Goal: Transaction & Acquisition: Purchase product/service

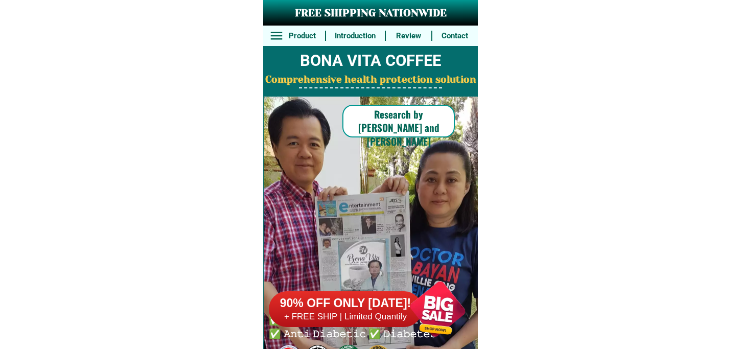
click at [418, 308] on div at bounding box center [438, 309] width 80 height 80
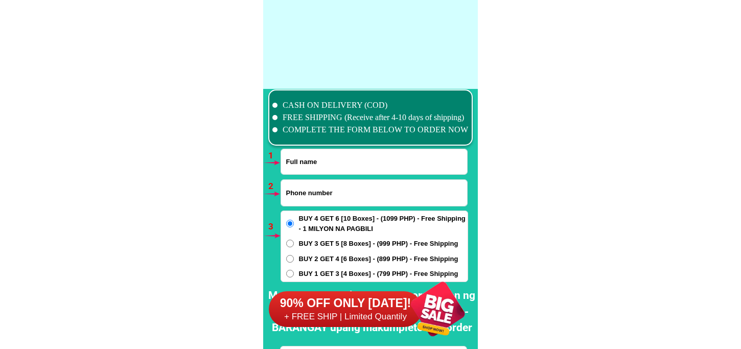
scroll to position [7519, 0]
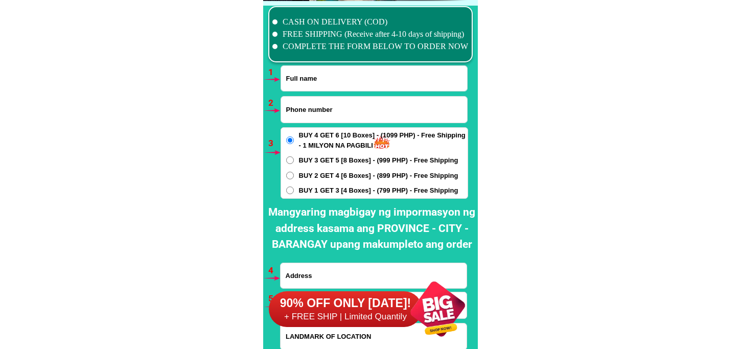
click at [323, 73] on input "Input full_name" at bounding box center [374, 78] width 186 height 25
paste input "[PERSON_NAME]"
type input "[PERSON_NAME]"
click at [323, 105] on input "Input phone_number" at bounding box center [374, 110] width 186 height 26
paste input "09303987645"
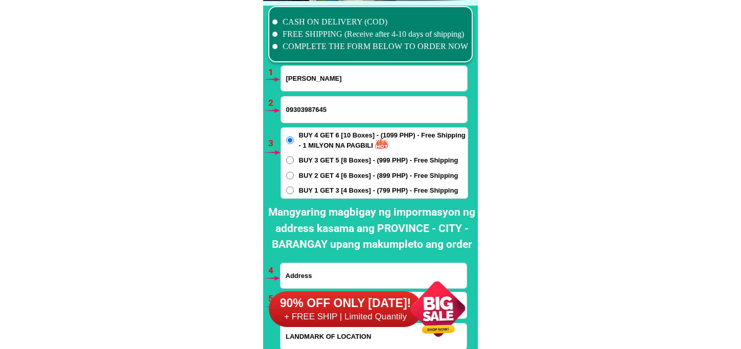
type input "09303987645"
click at [317, 153] on div "BUY 4 GET 6 [10 Boxes] - (1099 PHP) - Free Shipping - 1 MILYON NA PAGBILI BUY 3…" at bounding box center [375, 163] width 188 height 72
click at [317, 160] on span "BUY 3 GET 5 [8 Boxes] - (999 PHP) - Free Shipping" at bounding box center [379, 160] width 160 height 10
click at [294, 160] on input "BUY 3 GET 5 [8 Boxes] - (999 PHP) - Free Shipping" at bounding box center [290, 160] width 8 height 8
radio input "true"
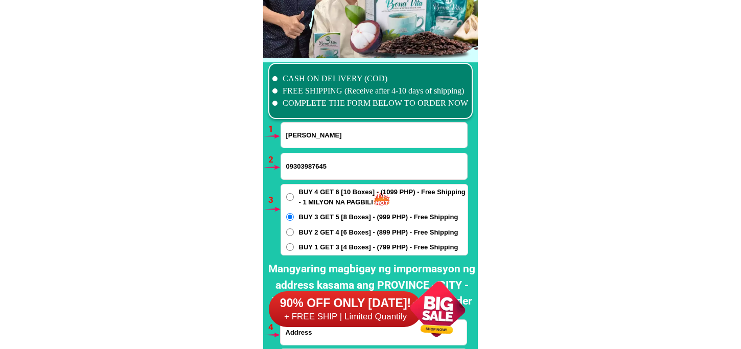
scroll to position [7576, 0]
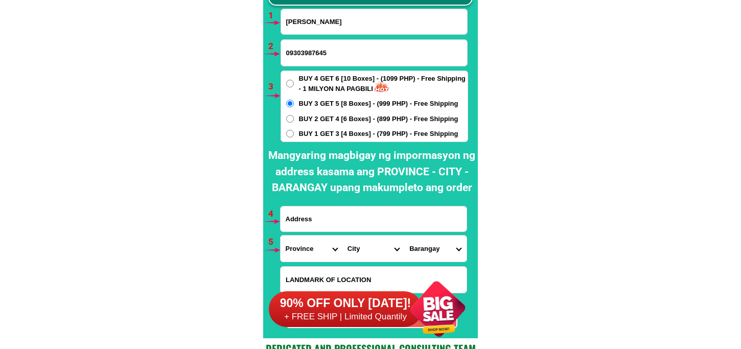
click at [325, 215] on input "Input address" at bounding box center [374, 219] width 186 height 25
paste input "Blk.[STREET_ADDRESS]"
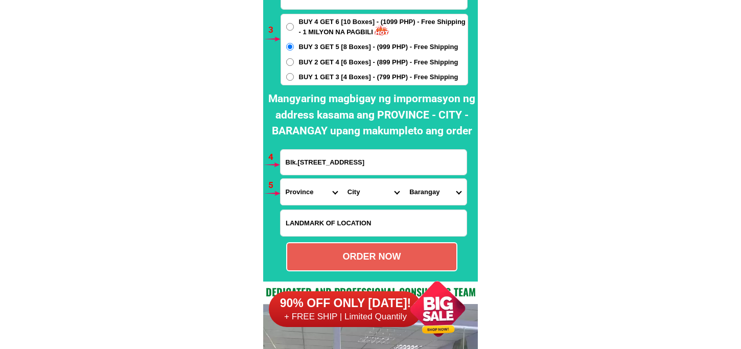
type input "Blk.[STREET_ADDRESS]"
drag, startPoint x: 312, startPoint y: 191, endPoint x: 322, endPoint y: 178, distance: 16.1
click at [312, 191] on select "Province [GEOGRAPHIC_DATA] [GEOGRAPHIC_DATA] [GEOGRAPHIC_DATA] [GEOGRAPHIC_DATA…" at bounding box center [312, 192] width 62 height 26
select select "63_773"
click at [281, 179] on select "Province [GEOGRAPHIC_DATA] [GEOGRAPHIC_DATA] [GEOGRAPHIC_DATA] [GEOGRAPHIC_DATA…" at bounding box center [312, 192] width 62 height 26
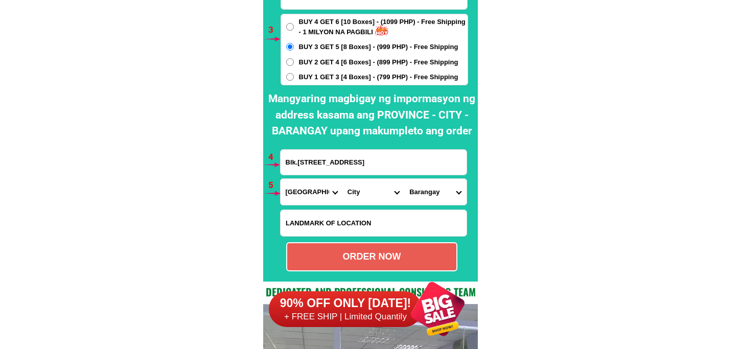
drag, startPoint x: 357, startPoint y: 193, endPoint x: 363, endPoint y: 181, distance: 13.7
click at [357, 193] on select "City [PERSON_NAME]-e.-[GEOGRAPHIC_DATA]-[PERSON_NAME] [GEOGRAPHIC_DATA]-[GEOGRA…" at bounding box center [374, 192] width 62 height 26
select select "63_7732798"
click at [343, 179] on select "City [PERSON_NAME]-e.-[GEOGRAPHIC_DATA]-[PERSON_NAME] [GEOGRAPHIC_DATA]-[GEOGRA…" at bounding box center [374, 192] width 62 height 26
click at [430, 190] on select "Barangay Apokon Bincungan Busaon Canocotan [GEOGRAPHIC_DATA] [GEOGRAPHIC_DATA] …" at bounding box center [435, 192] width 62 height 26
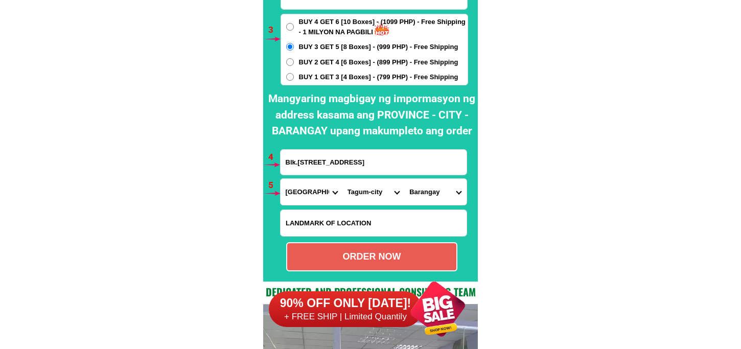
select select "63_77327982224"
click at [404, 179] on select "Barangay Apokon Bincungan Busaon Canocotan [GEOGRAPHIC_DATA] [GEOGRAPHIC_DATA] …" at bounding box center [435, 192] width 62 height 26
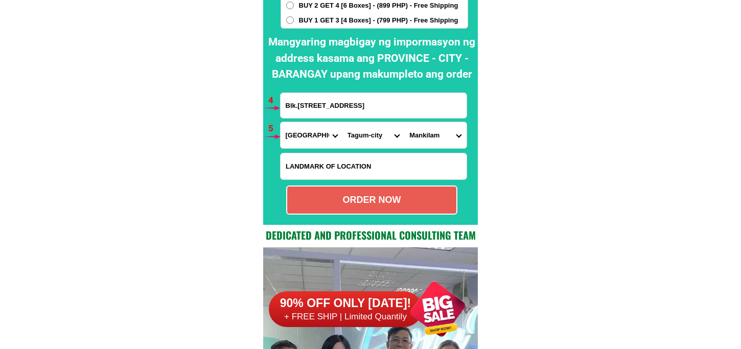
click at [349, 202] on div "ORDER NOW" at bounding box center [371, 200] width 169 height 14
radio input "true"
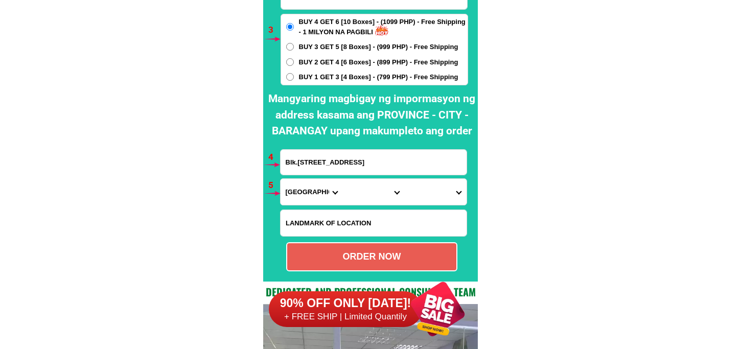
scroll to position [7519, 0]
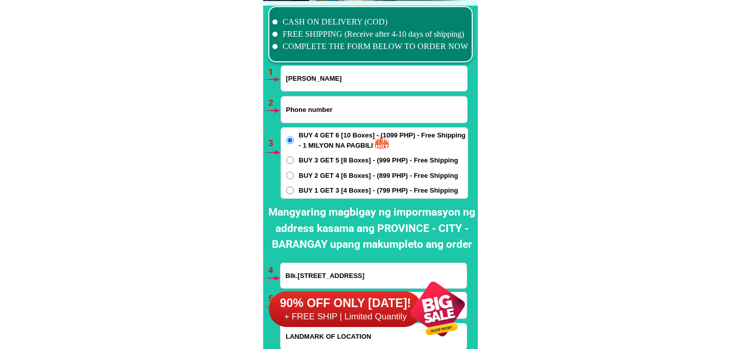
click at [321, 110] on input "Input phone_number" at bounding box center [374, 110] width 186 height 26
paste input "09850949789"
type input "09850949789"
click at [345, 83] on input "[PERSON_NAME]" at bounding box center [374, 78] width 186 height 25
paste input "[PERSON_NAME]"
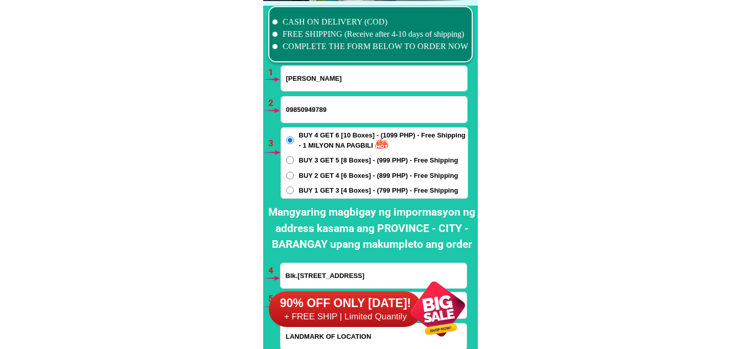
type input "[PERSON_NAME]"
click at [315, 175] on span "BUY 2 GET 4 [6 Boxes] - (899 PHP) - Free Shipping" at bounding box center [379, 176] width 160 height 10
click at [315, 191] on span "BUY 1 GET 3 [4 Boxes] - (799 PHP) - Free Shipping" at bounding box center [379, 191] width 160 height 10
click at [294, 191] on input "BUY 1 GET 3 [4 Boxes] - (799 PHP) - Free Shipping" at bounding box center [290, 191] width 8 height 8
radio input "true"
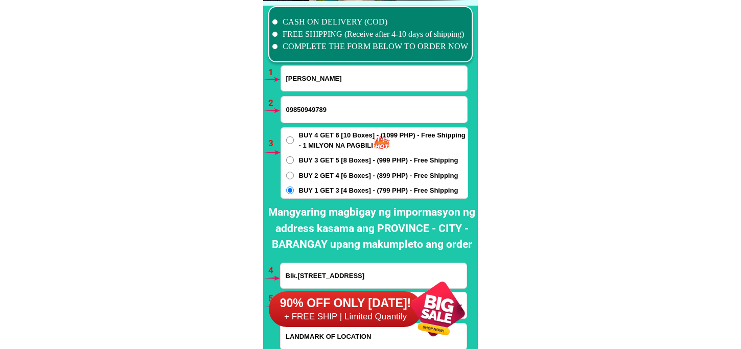
scroll to position [7633, 0]
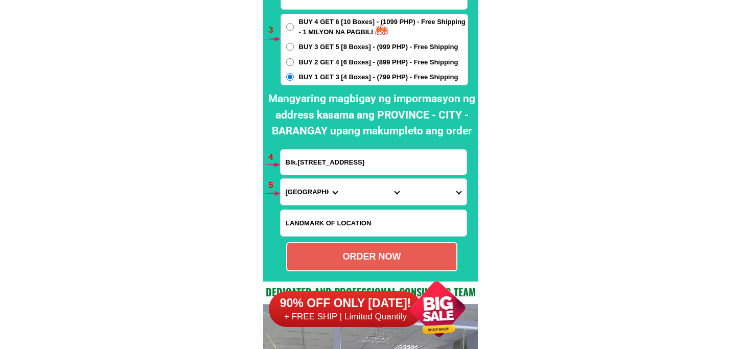
click at [344, 166] on input "Blk.[STREET_ADDRESS]" at bounding box center [374, 162] width 186 height 25
paste input "Salome j cambroniro#wala brgy, kinalangan purok 4 del [PERSON_NAME] camarines s…"
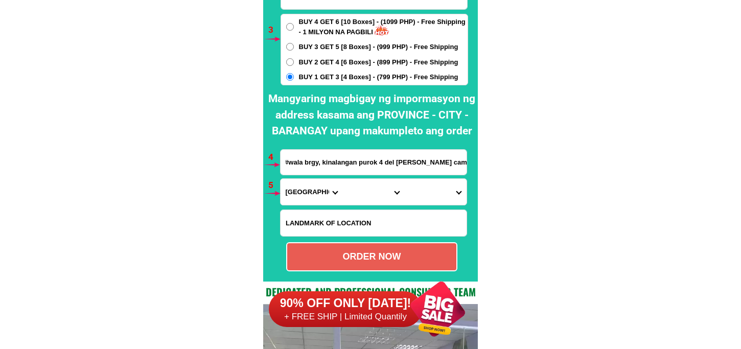
type input "Salome j cambroniro#wala brgy, kinalangan purok 4 del [PERSON_NAME] camarines s…"
click at [300, 195] on select "Province [GEOGRAPHIC_DATA] [GEOGRAPHIC_DATA] [GEOGRAPHIC_DATA] [GEOGRAPHIC_DATA…" at bounding box center [312, 192] width 62 height 26
select select "63_374"
click at [281, 179] on select "Province [GEOGRAPHIC_DATA] [GEOGRAPHIC_DATA] [GEOGRAPHIC_DATA] [GEOGRAPHIC_DATA…" at bounding box center [312, 192] width 62 height 26
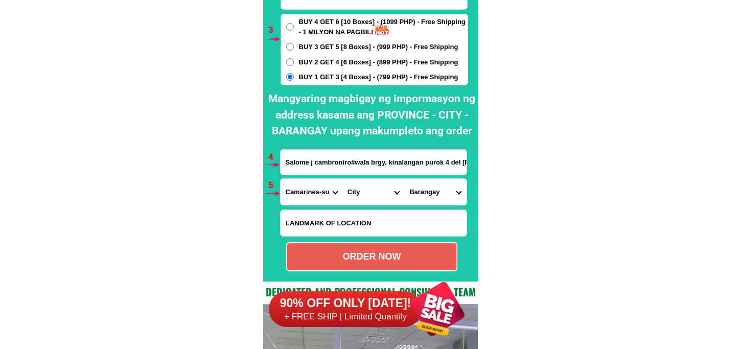
click at [364, 197] on select "City Baao Balatan Bombon Buhi [PERSON_NAME][GEOGRAPHIC_DATA] Calabanga [GEOGRAP…" at bounding box center [374, 192] width 62 height 26
select select "63_3744052"
click at [301, 193] on select "Province [GEOGRAPHIC_DATA] [GEOGRAPHIC_DATA] [GEOGRAPHIC_DATA] [GEOGRAPHIC_DATA…" at bounding box center [312, 192] width 62 height 26
click at [281, 179] on select "Province [GEOGRAPHIC_DATA] [GEOGRAPHIC_DATA] [GEOGRAPHIC_DATA] [GEOGRAPHIC_DATA…" at bounding box center [312, 192] width 62 height 26
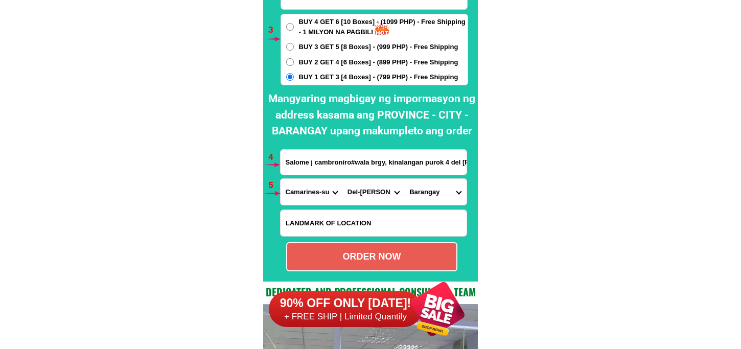
drag, startPoint x: 417, startPoint y: 197, endPoint x: 426, endPoint y: 194, distance: 10.0
click at [423, 196] on select "Barangay Bagong silang Bucal Cabasag Comadaycaday Comadogcadog Domagondong Kina…" at bounding box center [435, 192] width 62 height 26
select select "63_37440527648"
click at [404, 179] on select "Barangay Bagong silang Bucal Cabasag Comadaycaday Comadogcadog Domagondong Kina…" at bounding box center [435, 192] width 62 height 26
click at [384, 258] on div "ORDER NOW" at bounding box center [371, 257] width 169 height 14
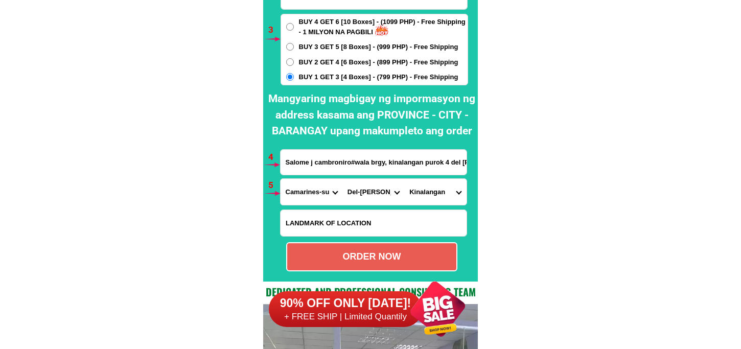
radio input "true"
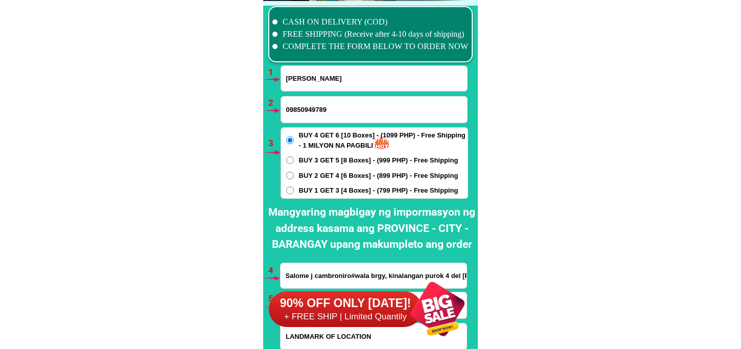
click at [325, 84] on input "[PERSON_NAME]" at bounding box center [374, 78] width 186 height 25
paste input "[PERSON_NAME]"
type input "[PERSON_NAME]"
click at [308, 108] on input "09850949789" at bounding box center [374, 110] width 186 height 26
paste input "09952974439"
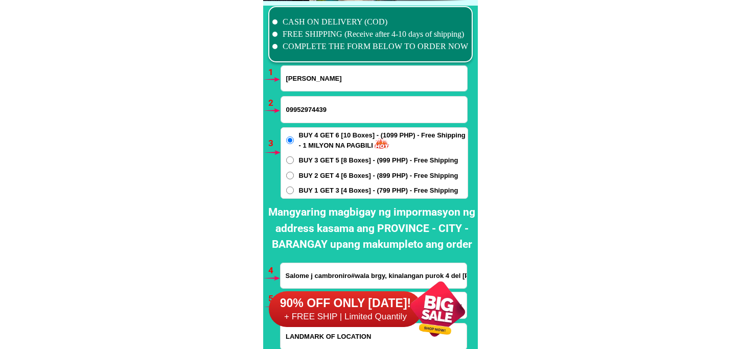
type input "09952974439"
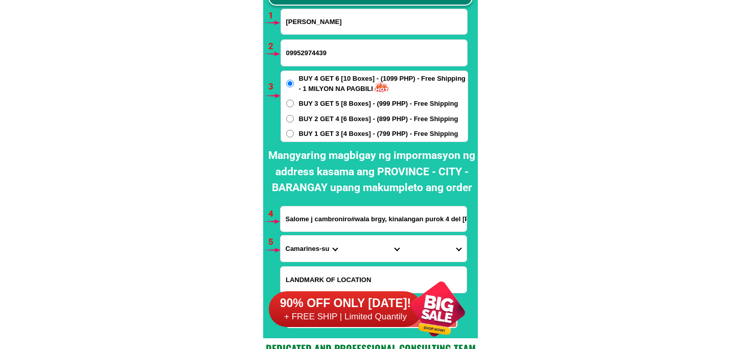
click at [333, 135] on span "BUY 1 GET 3 [4 Boxes] - (799 PHP) - Free Shipping" at bounding box center [379, 134] width 160 height 10
click at [294, 135] on input "BUY 1 GET 3 [4 Boxes] - (799 PHP) - Free Shipping" at bounding box center [290, 134] width 8 height 8
radio input "true"
click at [350, 220] on input "Salome j cambroniro#wala brgy, kinalangan purok 4 del [PERSON_NAME] camarines s…" at bounding box center [374, 219] width 186 height 25
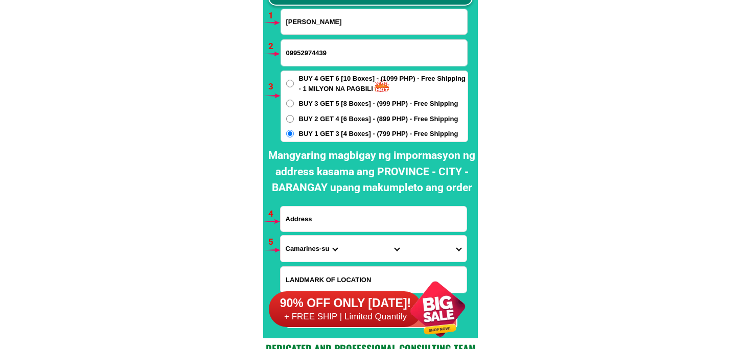
paste input "Brgy [DEMOGRAPHIC_DATA] Angat [GEOGRAPHIC_DATA] [PERSON_NAME] sa [GEOGRAPHIC_DA…"
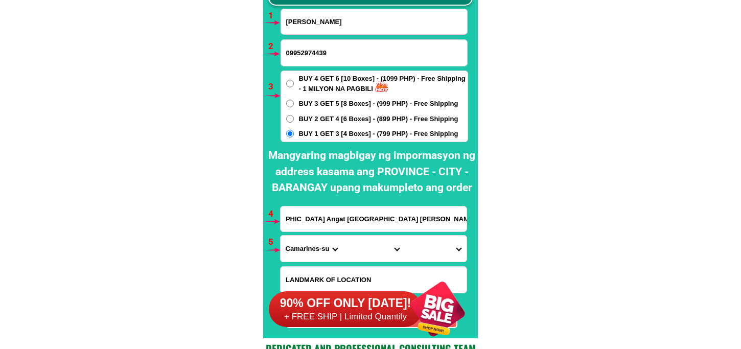
type input "Brgy [DEMOGRAPHIC_DATA] Angat [GEOGRAPHIC_DATA] [PERSON_NAME] sa [GEOGRAPHIC_DA…"
click at [304, 256] on select "Province [GEOGRAPHIC_DATA] [GEOGRAPHIC_DATA] [GEOGRAPHIC_DATA] [GEOGRAPHIC_DATA…" at bounding box center [312, 249] width 62 height 26
select select "63_761"
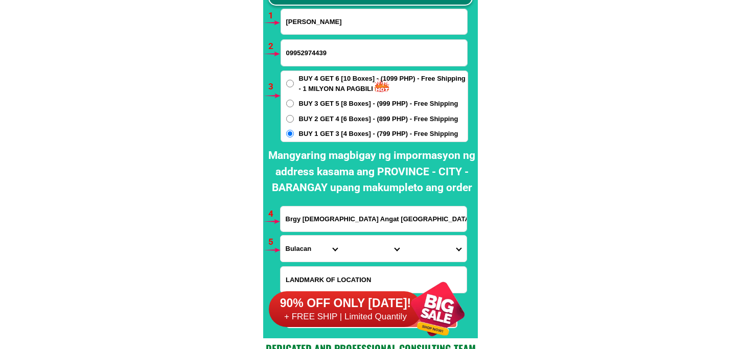
click at [281, 236] on select "Province [GEOGRAPHIC_DATA] [GEOGRAPHIC_DATA] [GEOGRAPHIC_DATA] [GEOGRAPHIC_DATA…" at bounding box center [312, 249] width 62 height 26
drag, startPoint x: 355, startPoint y: 243, endPoint x: 357, endPoint y: 236, distance: 7.3
click at [355, 243] on select "City Angat Balagtas [GEOGRAPHIC_DATA] [GEOGRAPHIC_DATA] [GEOGRAPHIC_DATA] [GEOG…" at bounding box center [374, 249] width 62 height 26
select select "63_7617719"
click at [343, 236] on select "City Angat Balagtas [GEOGRAPHIC_DATA] [GEOGRAPHIC_DATA] [GEOGRAPHIC_DATA] [GEOG…" at bounding box center [374, 249] width 62 height 26
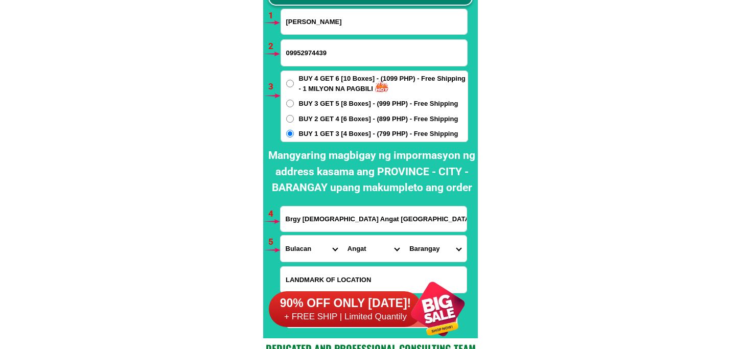
drag, startPoint x: 417, startPoint y: 242, endPoint x: 419, endPoint y: 235, distance: 7.1
click at [417, 240] on select "Barangay [GEOGRAPHIC_DATA] Binagbag Donacion Encanto Laog Marungko [GEOGRAPHIC_…" at bounding box center [435, 249] width 62 height 26
select select "63_76177199402"
click at [404, 236] on select "Barangay [GEOGRAPHIC_DATA] Binagbag Donacion Encanto Laog Marungko [GEOGRAPHIC_…" at bounding box center [435, 249] width 62 height 26
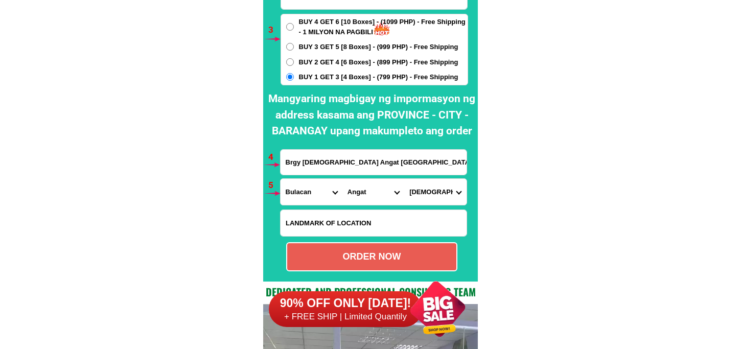
click at [321, 266] on div "ORDER NOW" at bounding box center [371, 256] width 171 height 29
radio input "true"
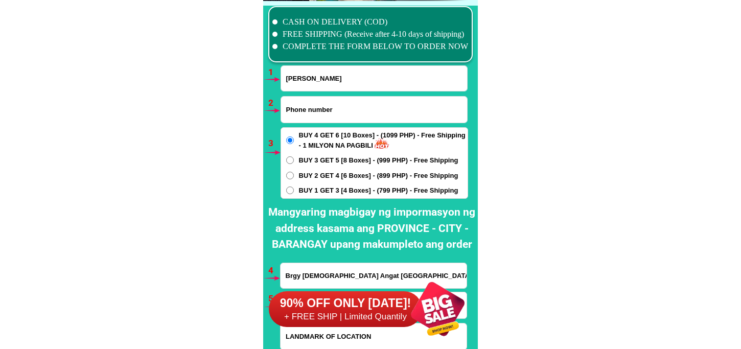
click at [313, 108] on input "Input phone_number" at bounding box center [374, 110] width 186 height 26
paste input "09300535438"
type input "09300535438"
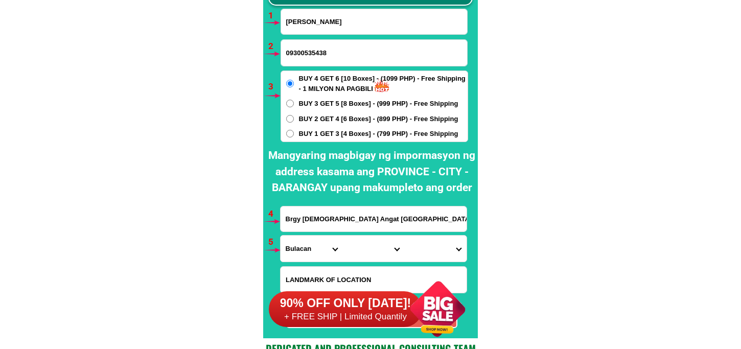
click at [323, 211] on input "Brgy [DEMOGRAPHIC_DATA] Angat [GEOGRAPHIC_DATA] [PERSON_NAME] sa [GEOGRAPHIC_DA…" at bounding box center [374, 219] width 186 height 25
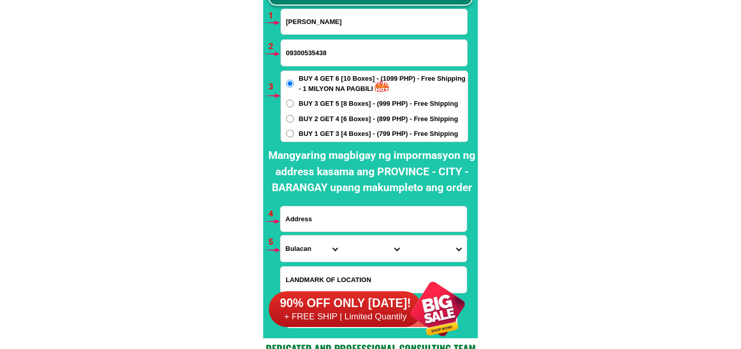
paste input "[PERSON_NAME],, H, [PERSON_NAME],Antipolo Pasacao,Cam,Sur,"
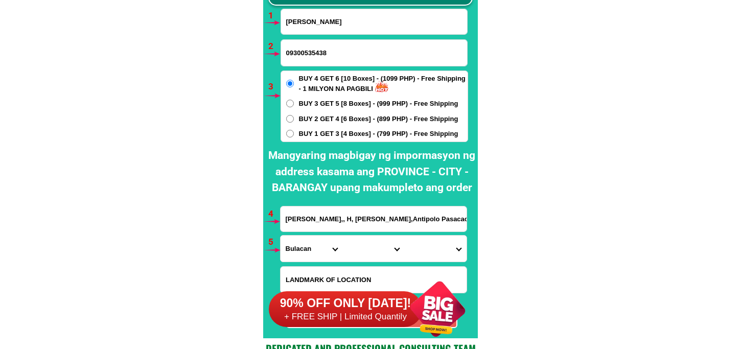
type input "[PERSON_NAME],, H, [PERSON_NAME],Antipolo Pasacao,Cam,Sur,"
click at [316, 24] on input "[PERSON_NAME]" at bounding box center [374, 21] width 186 height 25
paste input "[PERSON_NAME]"
type input "[PERSON_NAME]"
click at [302, 252] on select "Province [GEOGRAPHIC_DATA] [GEOGRAPHIC_DATA] [GEOGRAPHIC_DATA] [GEOGRAPHIC_DATA…" at bounding box center [312, 249] width 62 height 26
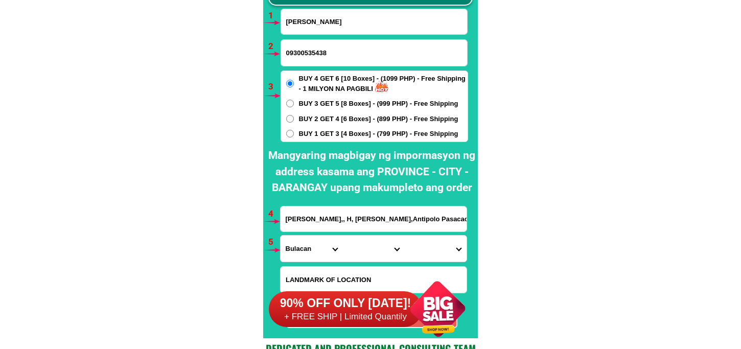
select select "63_374"
click at [281, 236] on select "Province [GEOGRAPHIC_DATA] [GEOGRAPHIC_DATA] [GEOGRAPHIC_DATA] [GEOGRAPHIC_DATA…" at bounding box center [312, 249] width 62 height 26
drag, startPoint x: 359, startPoint y: 249, endPoint x: 359, endPoint y: 242, distance: 6.6
click at [359, 249] on select "City Baao Balatan Bombon Buhi [PERSON_NAME][GEOGRAPHIC_DATA] Calabanga [GEOGRAP…" at bounding box center [374, 249] width 62 height 26
select select "63_3741037"
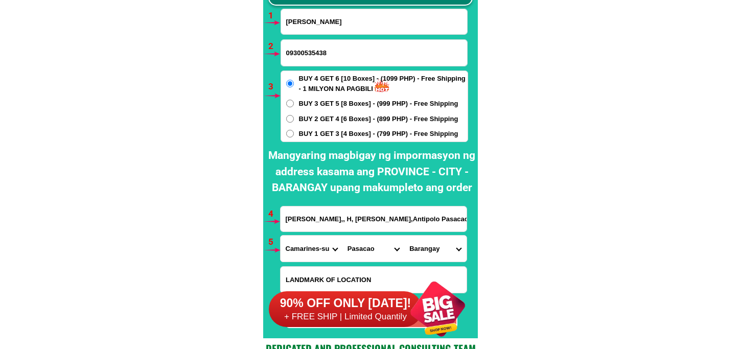
click at [343, 236] on select "City Baao Balatan Bombon Buhi [PERSON_NAME][GEOGRAPHIC_DATA] Calabanga [GEOGRAP…" at bounding box center [374, 249] width 62 height 26
drag, startPoint x: 427, startPoint y: 232, endPoint x: 426, endPoint y: 237, distance: 5.2
click at [426, 234] on form "[PERSON_NAME] Baloncio 09300535438 ORDER NOW [PERSON_NAME],, H, [GEOGRAPHIC_DAT…" at bounding box center [374, 169] width 188 height 320
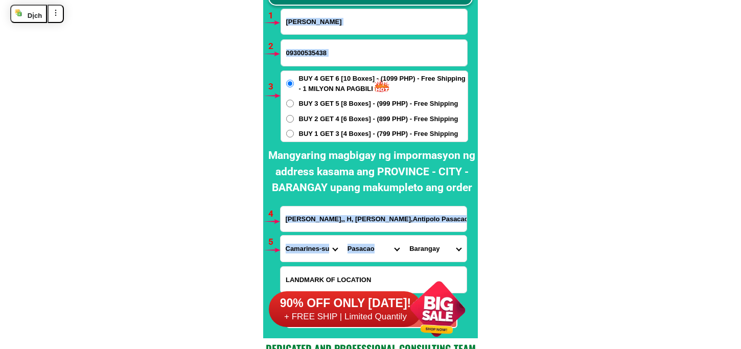
click at [422, 241] on select "Barangay Antipolo Bagong silang Bahay Balogo Caranan Cuco Dalupaon Hubo Itulan …" at bounding box center [435, 249] width 62 height 26
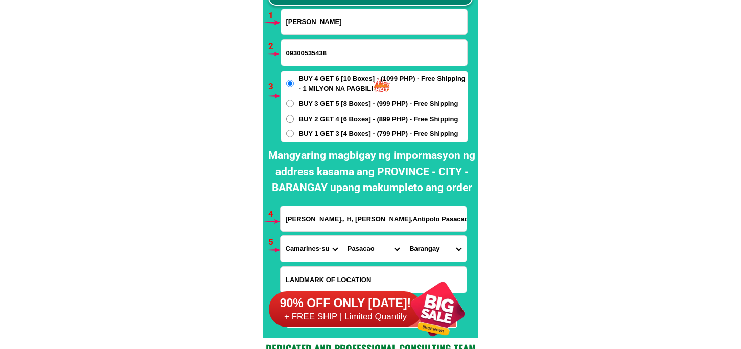
drag, startPoint x: 594, startPoint y: 143, endPoint x: 590, endPoint y: 131, distance: 12.9
click at [434, 250] on select "Barangay Antipolo Bagong silang Bahay Balogo Caranan Cuco Dalupaon Hubo Itulan …" at bounding box center [435, 249] width 62 height 26
click at [432, 259] on select "Barangay Antipolo Bagong silang Bahay Balogo Caranan Cuco Dalupaon Hubo Itulan …" at bounding box center [435, 249] width 62 height 26
drag, startPoint x: 578, startPoint y: 176, endPoint x: 575, endPoint y: 164, distance: 12.5
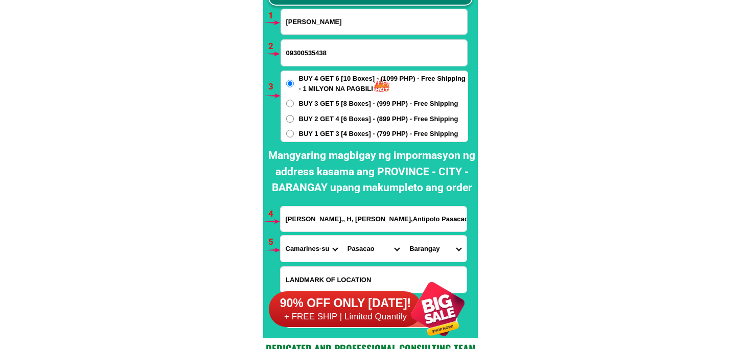
drag, startPoint x: 421, startPoint y: 244, endPoint x: 427, endPoint y: 235, distance: 11.1
click at [422, 244] on select "Barangay Antipolo Bagong silang Bahay Balogo Caranan Cuco Dalupaon Hubo Itulan …" at bounding box center [435, 249] width 62 height 26
select select "63_37410377510"
click at [404, 236] on select "Barangay Antipolo Bagong silang Bahay Balogo Caranan Cuco Dalupaon Hubo Itulan …" at bounding box center [435, 249] width 62 height 26
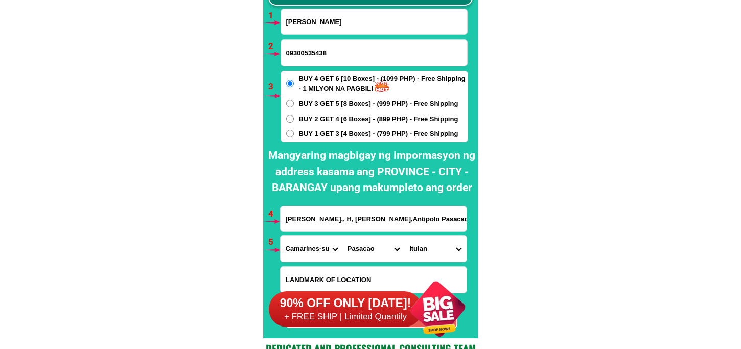
scroll to position [7633, 0]
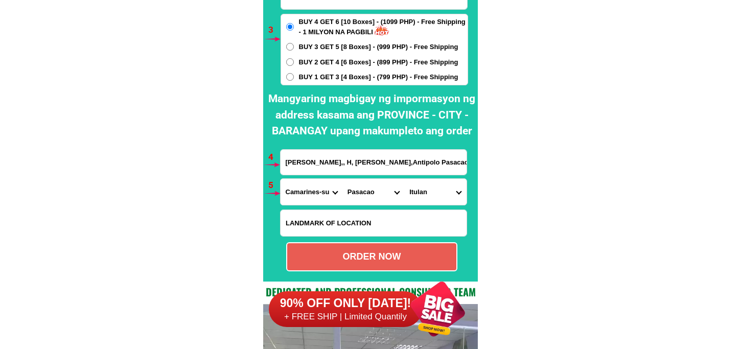
click at [435, 187] on select "Barangay Antipolo Bagong silang Bahay Balogo Caranan Cuco Dalupaon Hubo Itulan …" at bounding box center [435, 192] width 62 height 26
drag, startPoint x: 380, startPoint y: 251, endPoint x: 380, endPoint y: 246, distance: 5.1
click at [380, 251] on div "ORDER NOW" at bounding box center [371, 257] width 169 height 14
radio input "true"
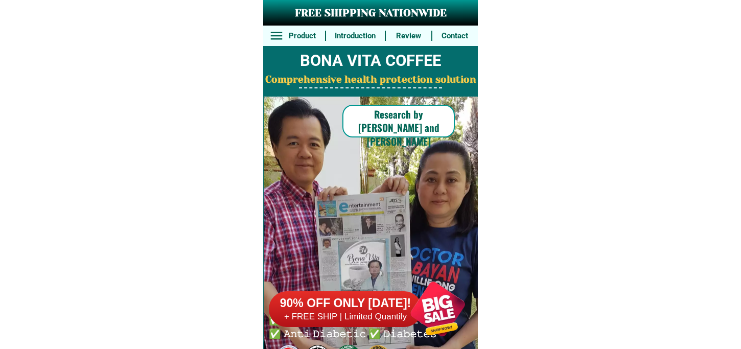
click at [384, 310] on h6 "90% OFF ONLY [DATE]!" at bounding box center [345, 303] width 153 height 15
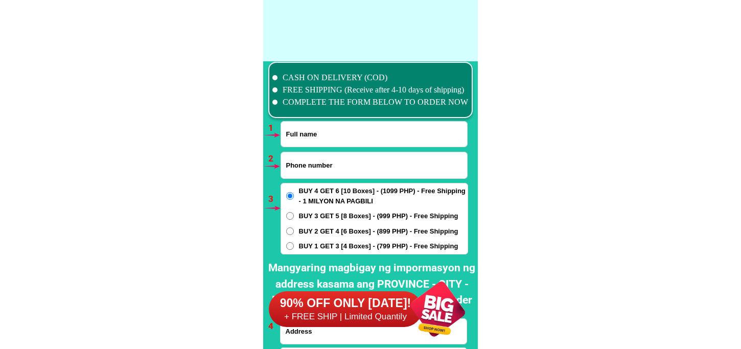
scroll to position [7519, 0]
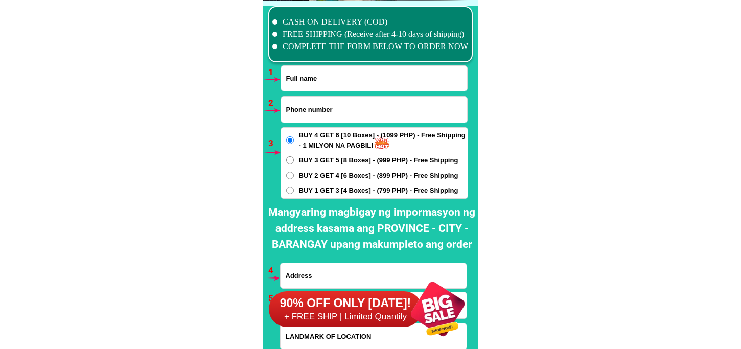
click at [337, 72] on input "Input full_name" at bounding box center [374, 78] width 186 height 25
click at [305, 107] on input "Input phone_number" at bounding box center [374, 110] width 186 height 26
paste input "Marcos Bangguiyao"
type input "Marcos Bangguiyao"
click at [364, 79] on input "Input full_name" at bounding box center [374, 78] width 186 height 25
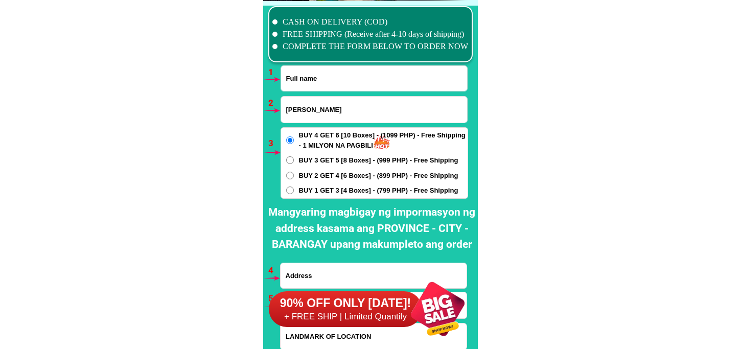
paste input "Marcos Bangguiyao"
type input "Marcos Bangguiyao"
drag, startPoint x: 358, startPoint y: 106, endPoint x: 134, endPoint y: 109, distance: 224.0
paste input "09704615589"
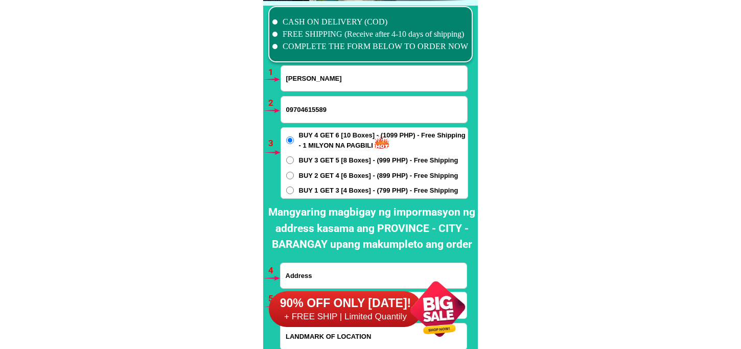
type input "09704615589"
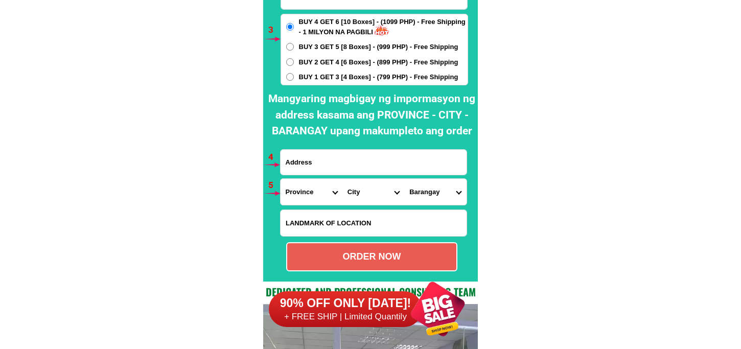
click at [329, 170] on input "Input address" at bounding box center [374, 162] width 186 height 25
paste input "purok 4 east pias comp 7 baguio city"
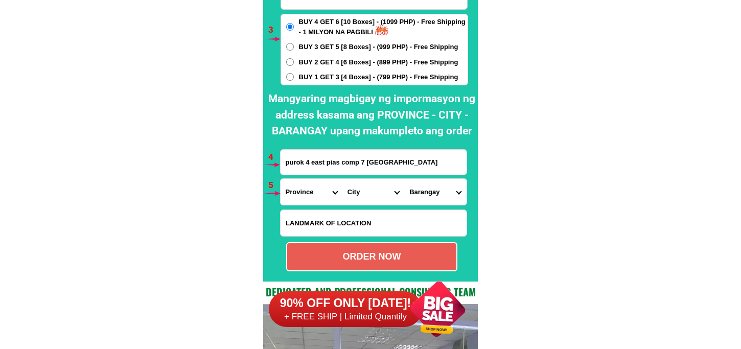
type input "purok 4 east pias comp 7 baguio city"
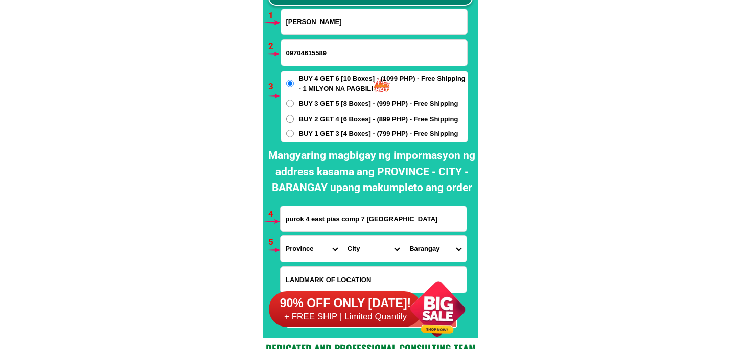
click at [333, 123] on span "BUY 2 GET 4 [6 Boxes] - (899 PHP) - Free Shipping" at bounding box center [379, 119] width 160 height 10
click at [294, 123] on input "BUY 2 GET 4 [6 Boxes] - (899 PHP) - Free Shipping" at bounding box center [290, 119] width 8 height 8
radio input "true"
drag, startPoint x: 409, startPoint y: 221, endPoint x: 246, endPoint y: 218, distance: 162.6
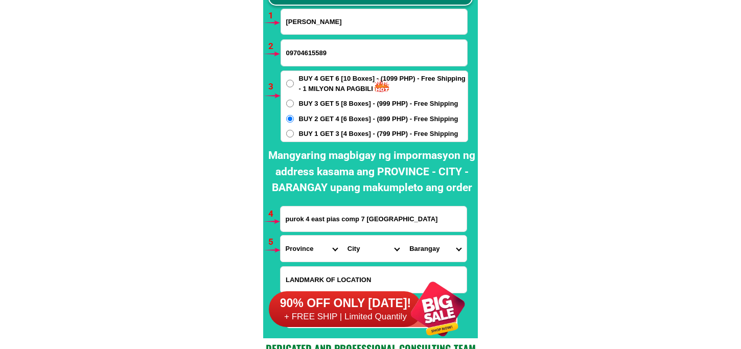
drag, startPoint x: 309, startPoint y: 245, endPoint x: 309, endPoint y: 237, distance: 8.7
click at [309, 245] on select "Province [GEOGRAPHIC_DATA] [GEOGRAPHIC_DATA] [GEOGRAPHIC_DATA] [GEOGRAPHIC_DATA…" at bounding box center [312, 249] width 62 height 26
select select "63_695"
click at [281, 236] on select "Province [GEOGRAPHIC_DATA] [GEOGRAPHIC_DATA] [GEOGRAPHIC_DATA] [GEOGRAPHIC_DATA…" at bounding box center [312, 249] width 62 height 26
drag, startPoint x: 359, startPoint y: 246, endPoint x: 361, endPoint y: 237, distance: 9.9
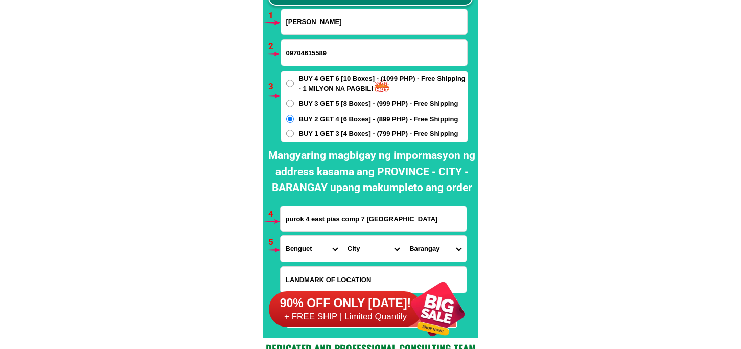
click at [359, 246] on select "City Atok Baguio-city Bakun Bokod Buguias Itogon Kabayan Kapangan Kibungan La-t…" at bounding box center [374, 249] width 62 height 26
select select "63_6951986"
click at [343, 236] on select "City Atok Baguio-city Bakun Bokod Buguias Itogon Kabayan Kapangan Kibungan La-t…" at bounding box center [374, 249] width 62 height 26
drag, startPoint x: 432, startPoint y: 249, endPoint x: 431, endPoint y: 238, distance: 10.8
click at [431, 247] on select "Barangay A. bonifacio-caguioa-rimando (abcr) Abanao-zandueta-kayong-chugum-otek…" at bounding box center [435, 249] width 62 height 26
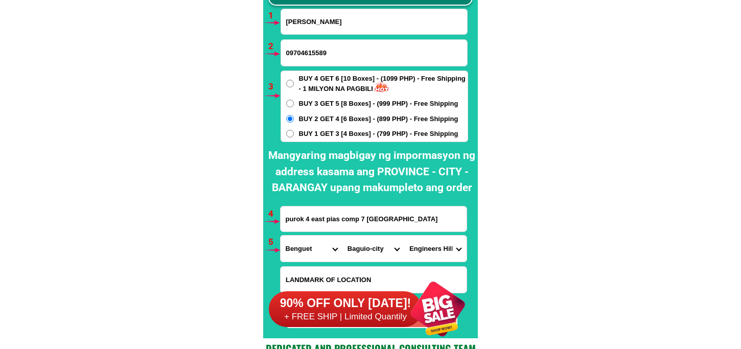
click at [445, 243] on select "Barangay A. bonifacio-caguioa-rimando (abcr) Abanao-zandueta-kayong-chugum-otek…" at bounding box center [435, 249] width 62 height 26
drag, startPoint x: 425, startPoint y: 253, endPoint x: 425, endPoint y: 246, distance: 6.6
click at [425, 253] on select "Barangay A. bonifacio-caguioa-rimando (abcr) Abanao-zandueta-kayong-chugum-otek…" at bounding box center [435, 249] width 62 height 26
select select "63_695198616456"
click at [404, 236] on select "Barangay A. bonifacio-caguioa-rimando (abcr) Abanao-zandueta-kayong-chugum-otek…" at bounding box center [435, 249] width 62 height 26
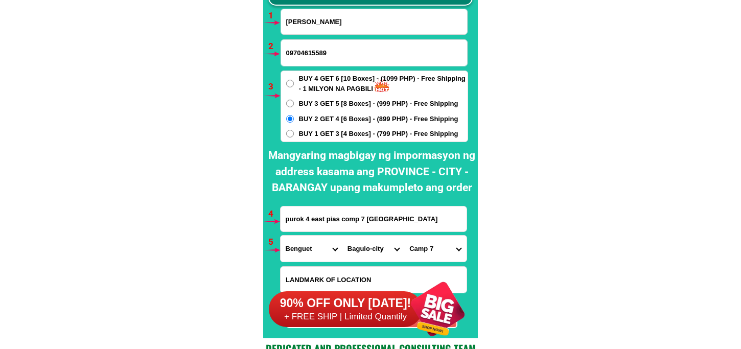
scroll to position [7747, 0]
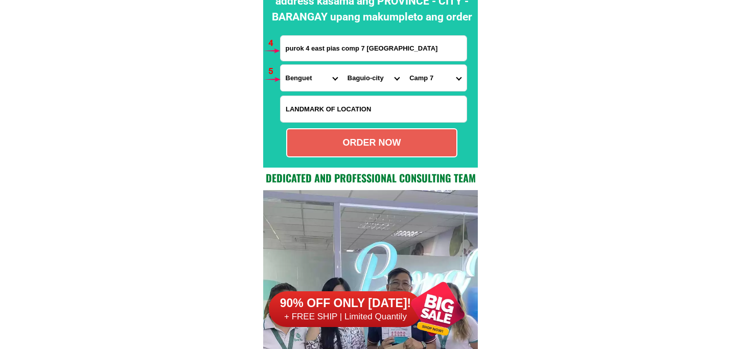
click at [373, 135] on div "ORDER NOW" at bounding box center [371, 142] width 171 height 29
type input "09704615589"
type input "purok 4 east pias comp 7 baguio city"
radio input "true"
